Goal: Obtain resource: Obtain resource

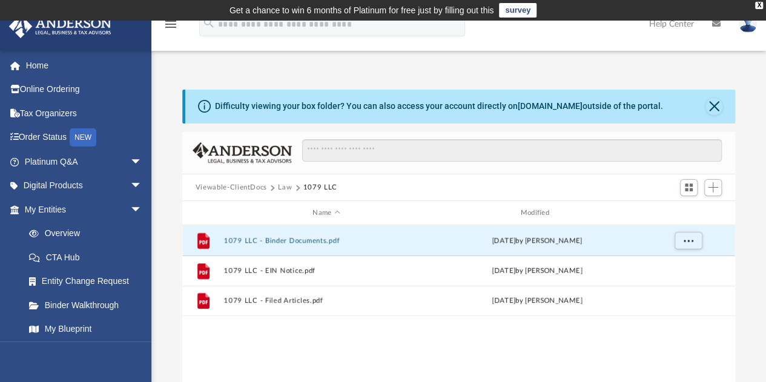
scroll to position [266, 544]
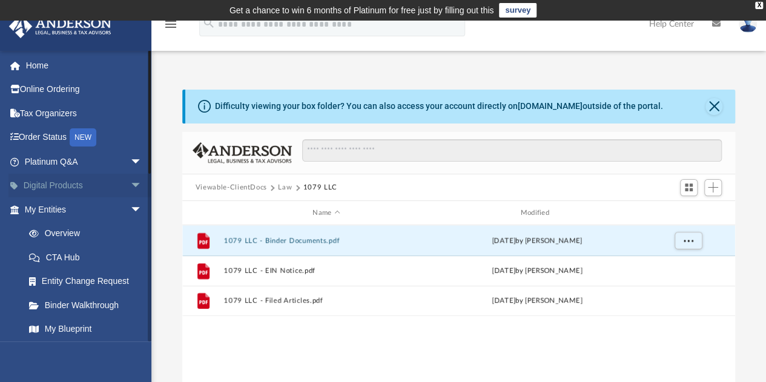
click at [130, 185] on span "arrow_drop_down" at bounding box center [142, 186] width 24 height 25
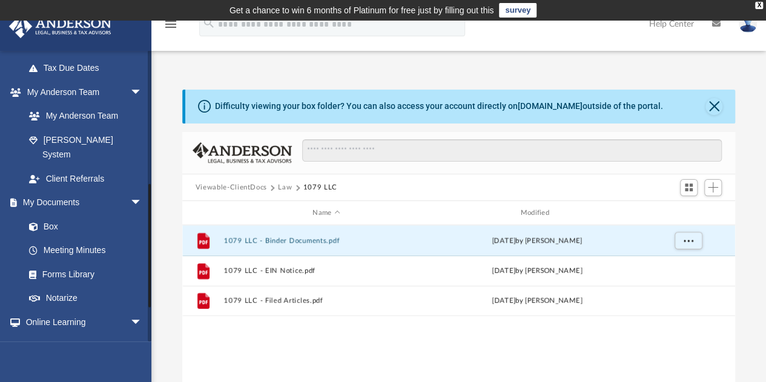
scroll to position [417, 0]
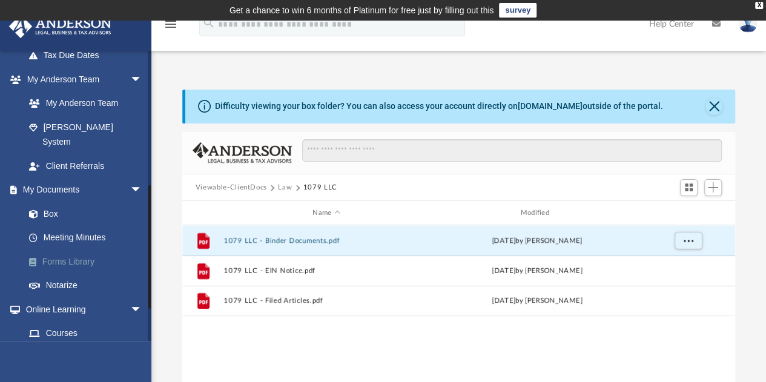
click at [87, 261] on link "Forms Library" at bounding box center [88, 261] width 143 height 24
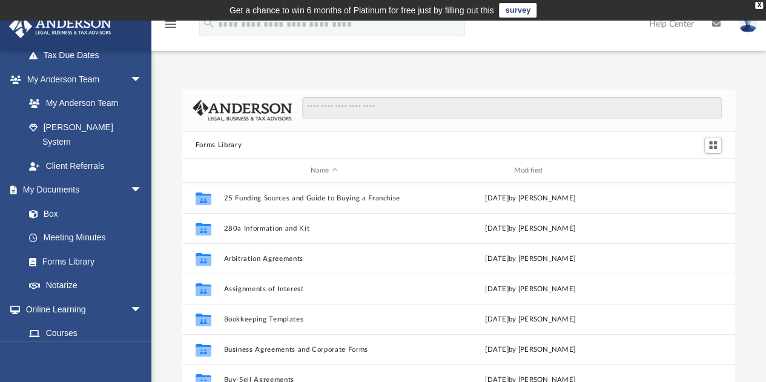
scroll to position [266, 544]
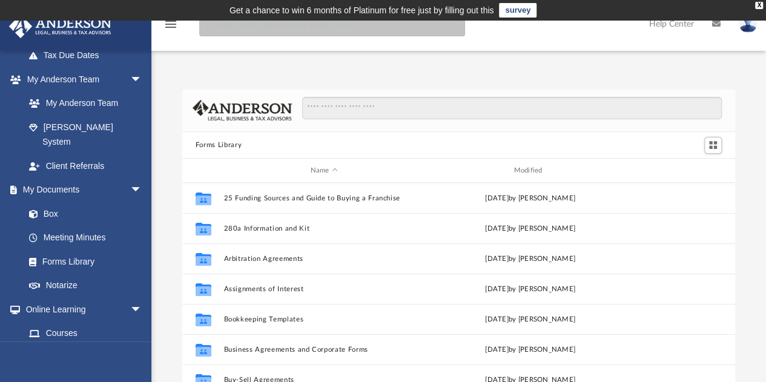
click at [244, 27] on input "search" at bounding box center [332, 24] width 266 height 24
type input "**********"
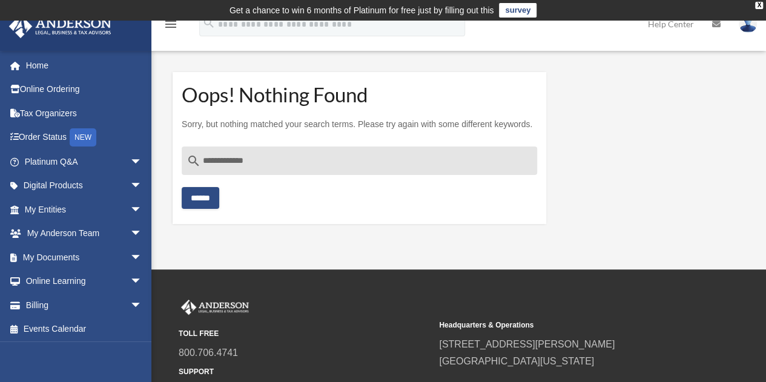
click at [223, 159] on input "**********" at bounding box center [359, 160] width 355 height 29
type input "**********"
click at [211, 199] on input "******" at bounding box center [201, 198] width 38 height 22
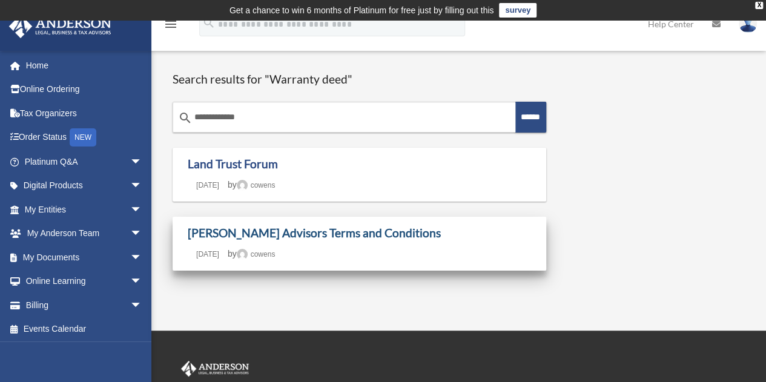
click at [352, 234] on link "[PERSON_NAME] Advisors Terms and Conditions" at bounding box center [314, 233] width 253 height 14
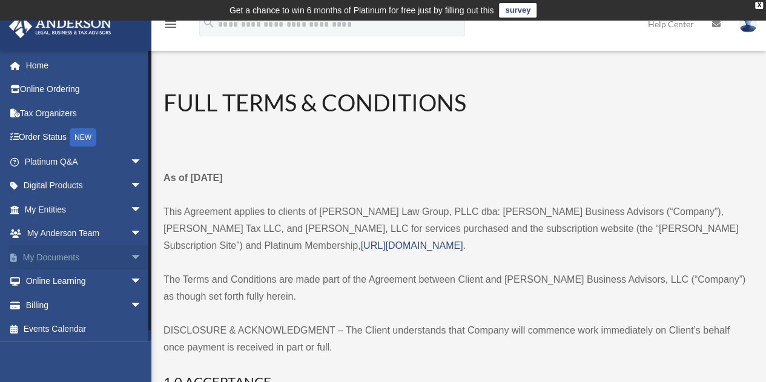
click at [130, 256] on span "arrow_drop_down" at bounding box center [142, 257] width 24 height 25
click at [91, 326] on link "Forms Library" at bounding box center [88, 329] width 143 height 24
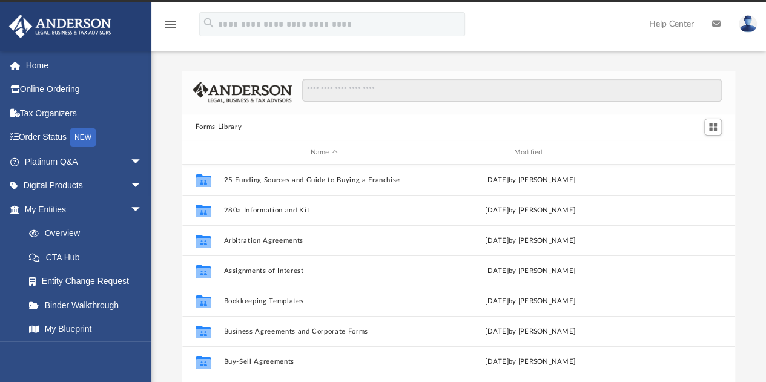
scroll to position [266, 544]
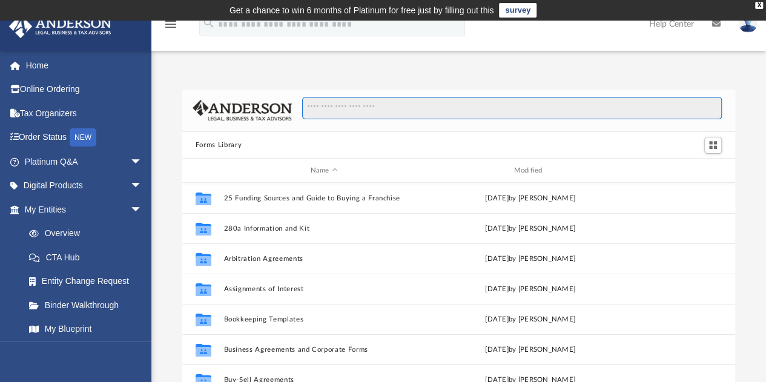
click at [347, 104] on input "Search files and folders" at bounding box center [511, 108] width 419 height 23
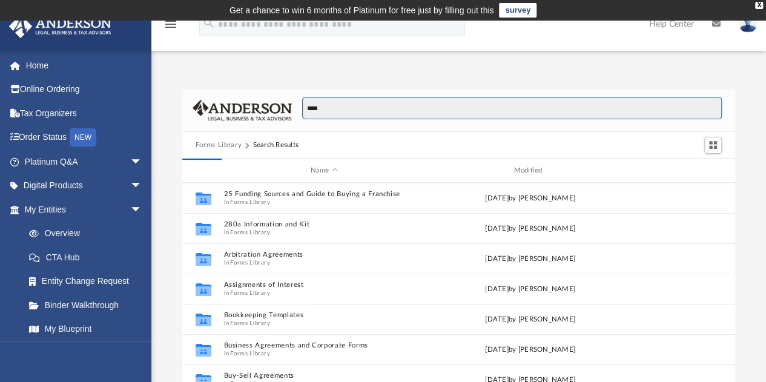
type input "****"
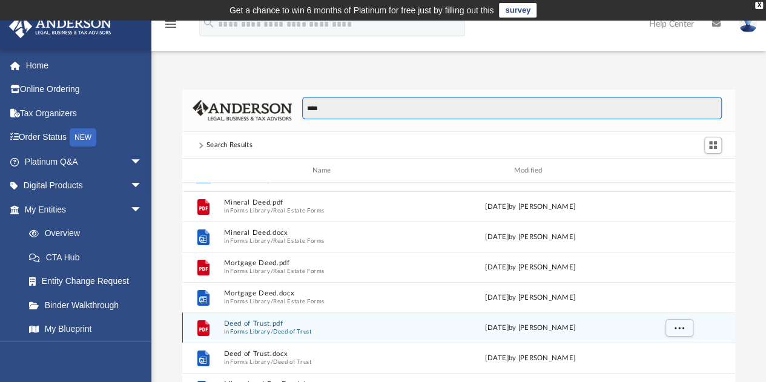
scroll to position [0, 0]
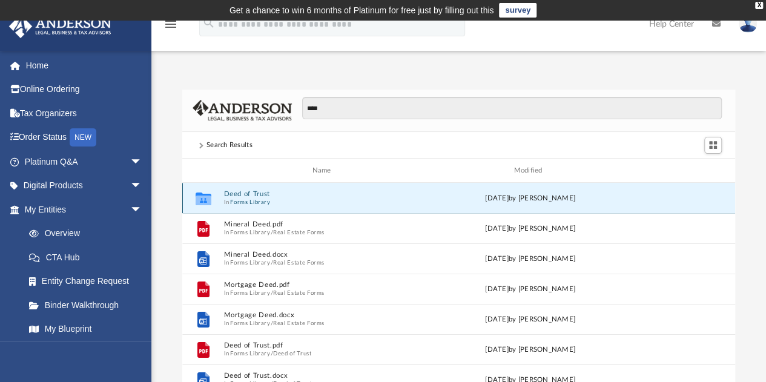
click at [261, 194] on button "Deed of Trust" at bounding box center [323, 194] width 201 height 8
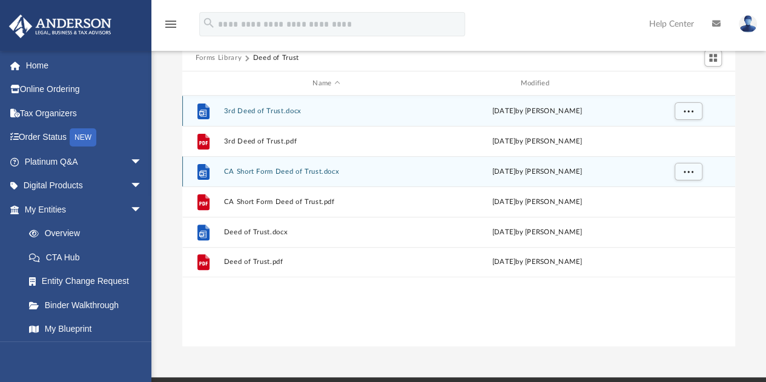
scroll to position [88, 0]
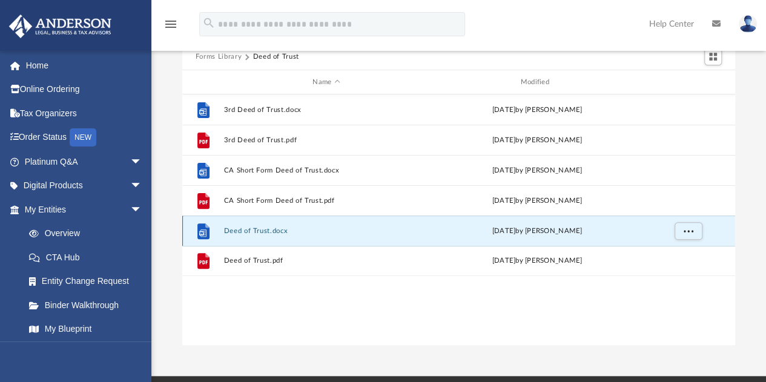
click at [274, 234] on button "Deed of Trust.docx" at bounding box center [325, 231] width 205 height 8
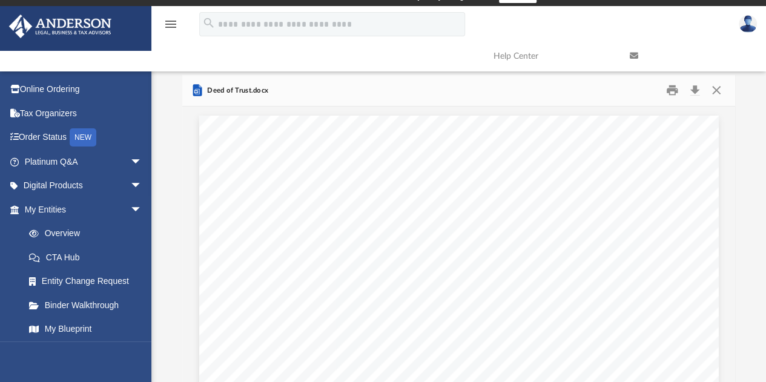
scroll to position [0, 0]
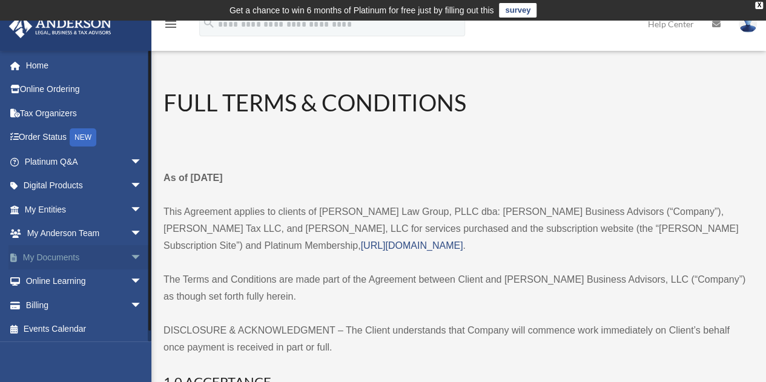
click at [130, 257] on span "arrow_drop_down" at bounding box center [142, 257] width 24 height 25
click at [86, 326] on link "Forms Library" at bounding box center [88, 329] width 143 height 24
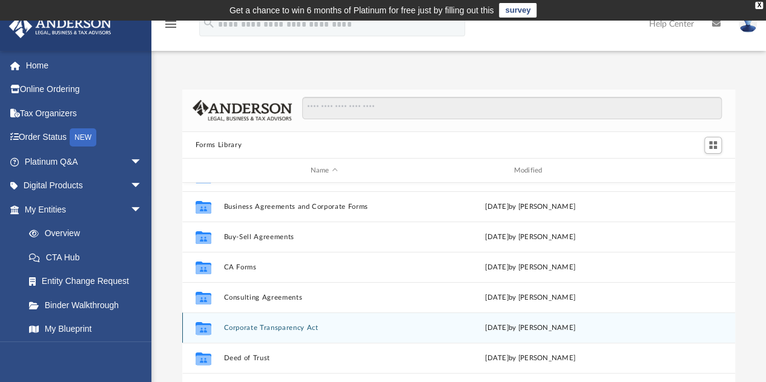
scroll to position [142, 0]
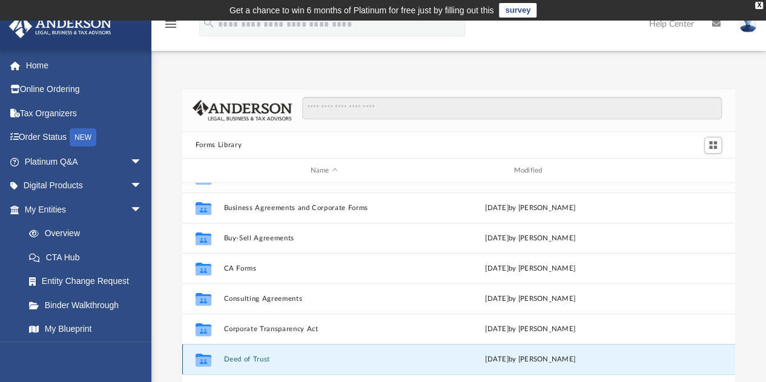
click at [260, 357] on button "Deed of Trust" at bounding box center [323, 359] width 201 height 8
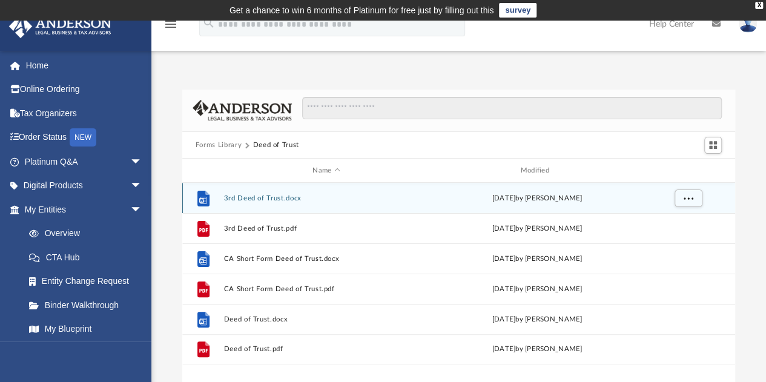
scroll to position [0, 0]
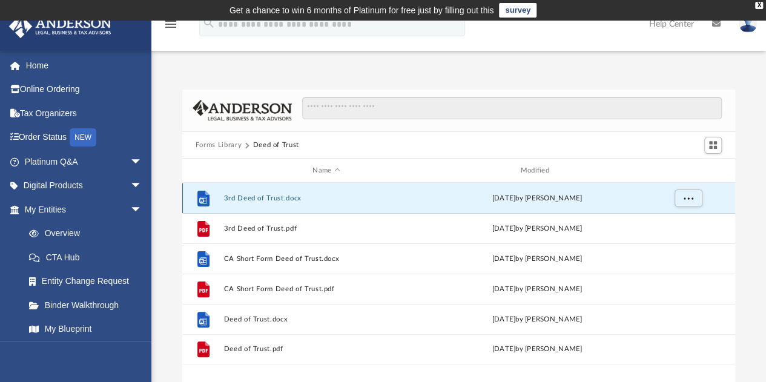
click at [267, 197] on button "3rd Deed of Trust.docx" at bounding box center [325, 198] width 205 height 8
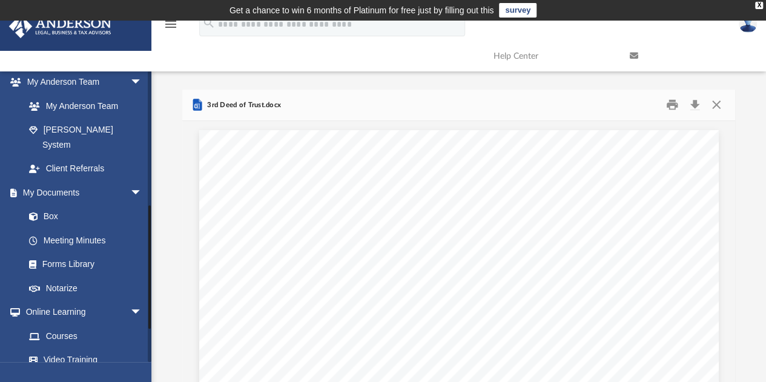
scroll to position [321, 0]
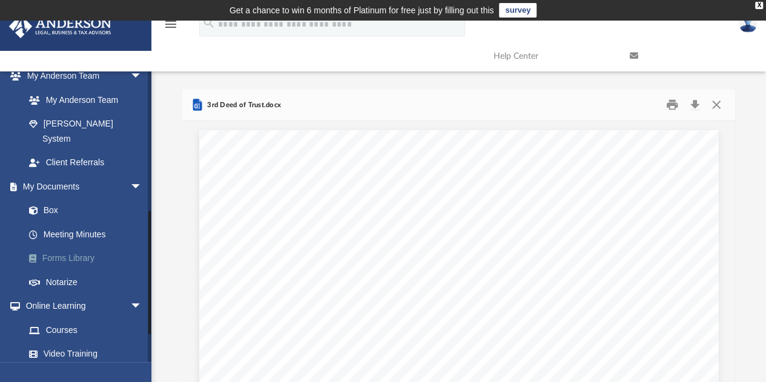
click at [99, 246] on link "Forms Library" at bounding box center [88, 258] width 143 height 24
click at [77, 246] on link "Forms Library" at bounding box center [88, 258] width 143 height 24
click at [715, 106] on button "Close" at bounding box center [716, 105] width 22 height 19
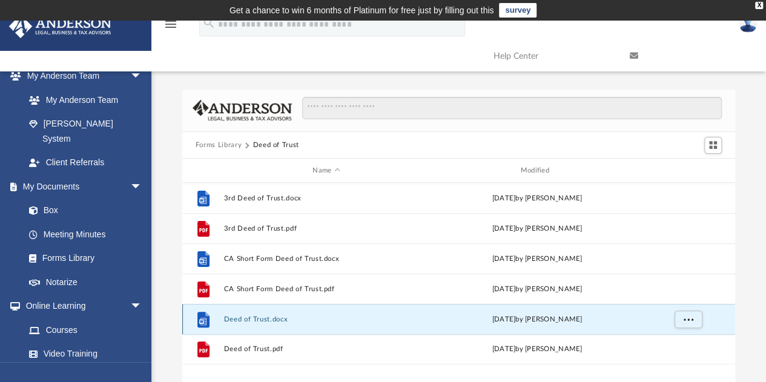
click at [291, 318] on button "Deed of Trust.docx" at bounding box center [325, 319] width 205 height 8
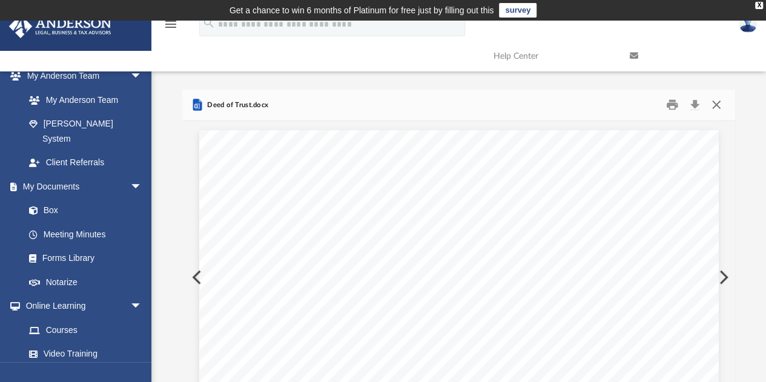
click at [717, 105] on button "Close" at bounding box center [716, 105] width 22 height 19
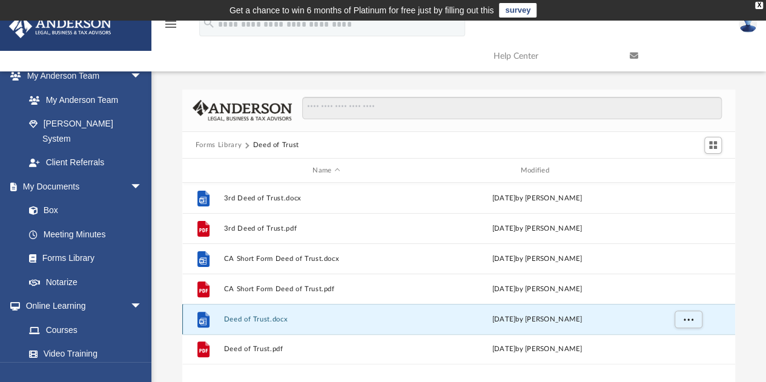
click at [389, 315] on button "Deed of Trust.docx" at bounding box center [325, 319] width 205 height 8
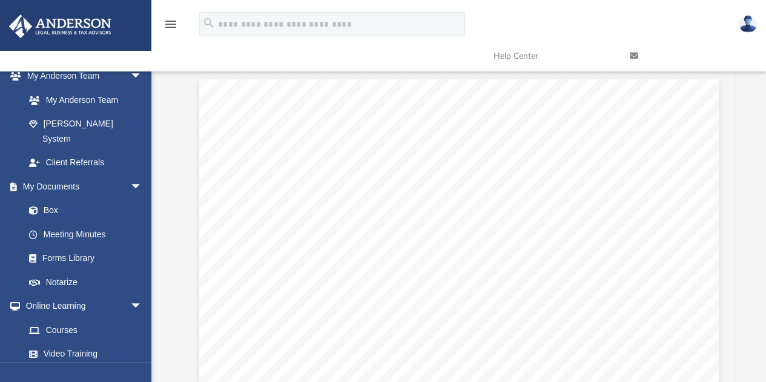
click at [0, 0] on div "Page 1" at bounding box center [0, 0] width 0 height 0
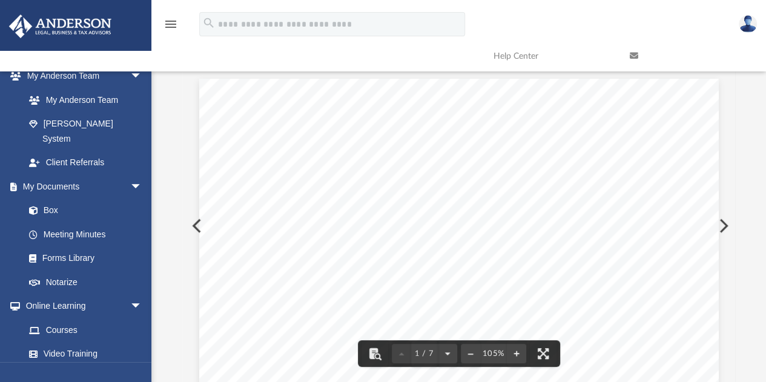
drag, startPoint x: 389, startPoint y: 315, endPoint x: 313, endPoint y: 203, distance: 136.0
